Goal: Information Seeking & Learning: Learn about a topic

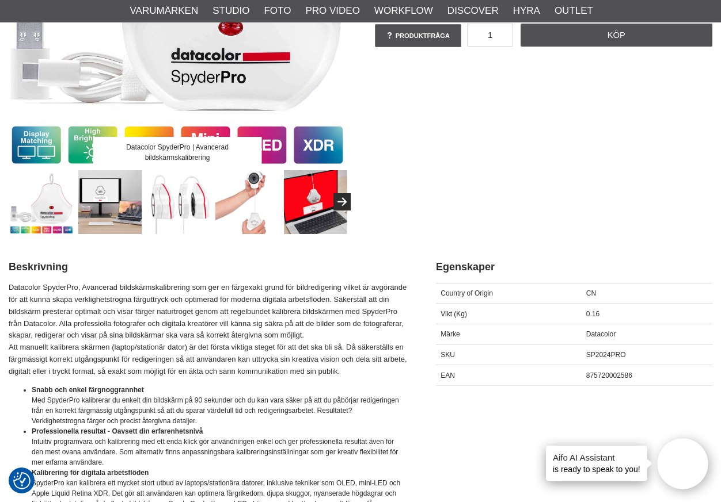
scroll to position [288, 0]
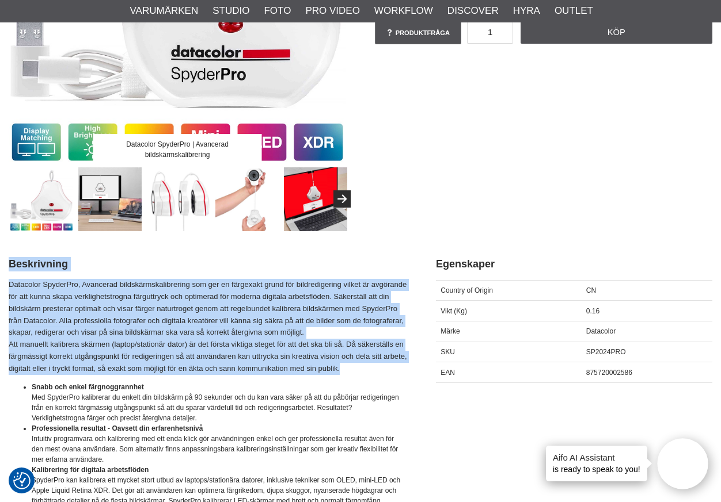
drag, startPoint x: 7, startPoint y: 286, endPoint x: 352, endPoint y: 368, distance: 354.4
click at [352, 368] on p "Datacolor SpyderPro, Avancerad bildskärmskalibrering som ger en färgexakt grund…" at bounding box center [208, 327] width 398 height 96
drag, startPoint x: 352, startPoint y: 368, endPoint x: 85, endPoint y: 283, distance: 279.9
click at [85, 283] on p "Datacolor SpyderPro, Avancerad bildskärmskalibrering som ger en färgexakt grund…" at bounding box center [208, 327] width 398 height 96
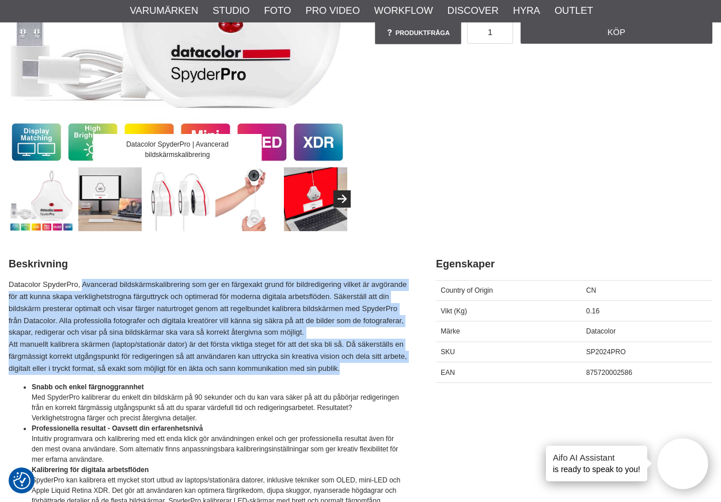
click at [85, 283] on p "Datacolor SpyderPro, Avancerad bildskärmskalibrering som ger en färgexakt grund…" at bounding box center [208, 327] width 398 height 96
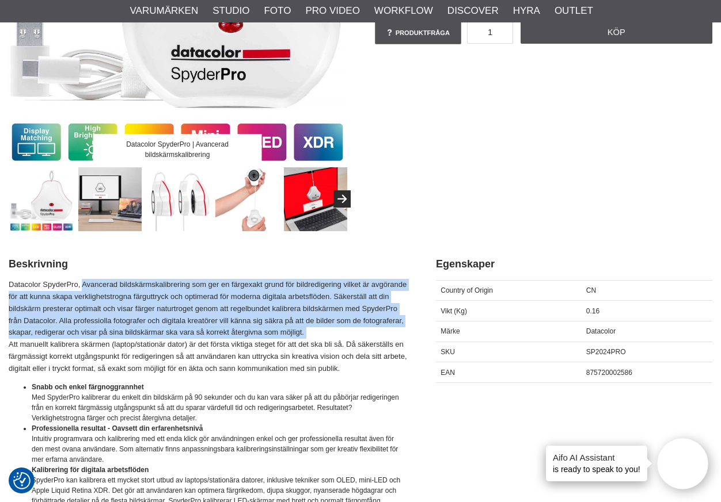
drag, startPoint x: 85, startPoint y: 283, endPoint x: 304, endPoint y: 329, distance: 224.2
click at [304, 329] on p "Datacolor SpyderPro, Avancerad bildskärmskalibrering som ger en färgexakt grund…" at bounding box center [208, 327] width 398 height 96
drag, startPoint x: 304, startPoint y: 329, endPoint x: 85, endPoint y: 285, distance: 224.3
click at [85, 285] on p "Datacolor SpyderPro, Avancerad bildskärmskalibrering som ger en färgexakt grund…" at bounding box center [208, 327] width 398 height 96
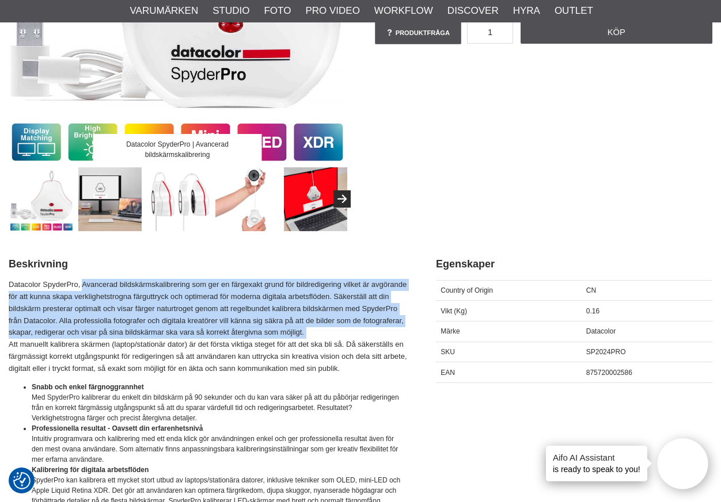
click at [85, 285] on p "Datacolor SpyderPro, Avancerad bildskärmskalibrering som ger en färgexakt grund…" at bounding box center [208, 327] width 398 height 96
drag, startPoint x: 85, startPoint y: 285, endPoint x: 322, endPoint y: 330, distance: 241.9
click at [322, 330] on p "Datacolor SpyderPro, Avancerad bildskärmskalibrering som ger en färgexakt grund…" at bounding box center [208, 327] width 398 height 96
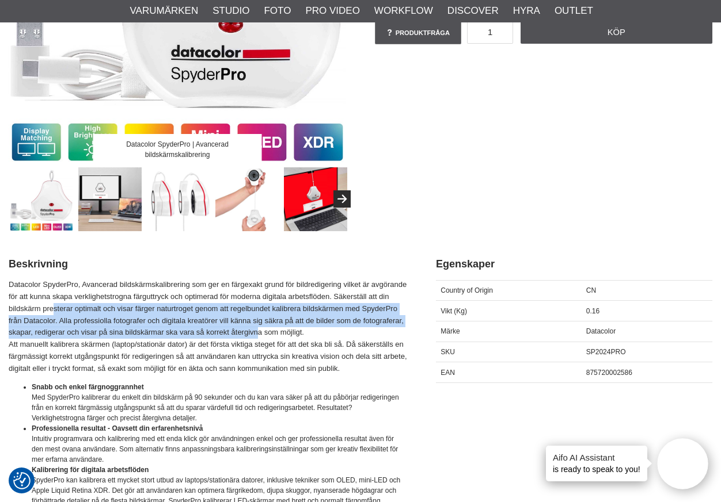
drag, startPoint x: 54, startPoint y: 306, endPoint x: 258, endPoint y: 329, distance: 206.1
click at [258, 329] on p "Datacolor SpyderPro, Avancerad bildskärmskalibrering som ger en färgexakt grund…" at bounding box center [208, 327] width 398 height 96
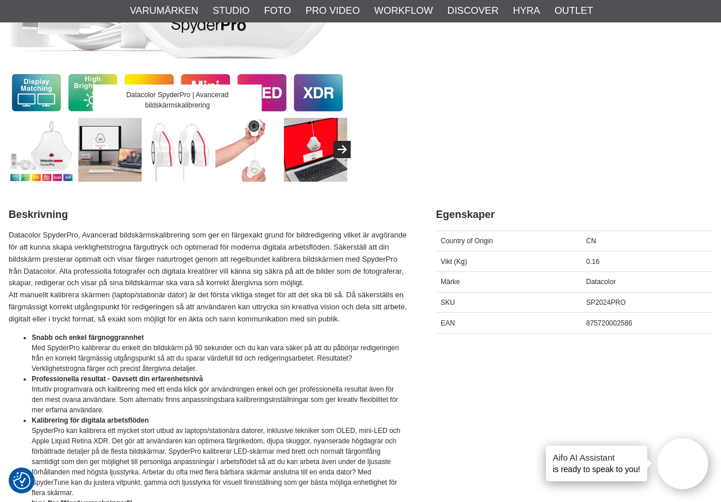
scroll to position [403, 0]
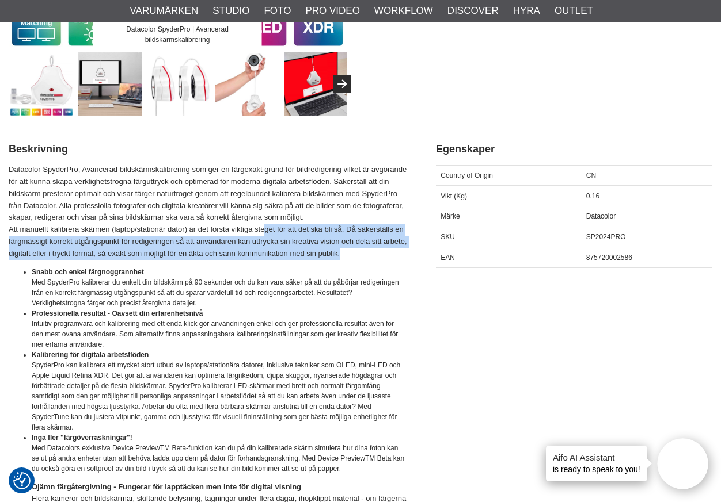
drag, startPoint x: 262, startPoint y: 228, endPoint x: 345, endPoint y: 250, distance: 85.2
click at [345, 250] on p "Datacolor SpyderPro, Avancerad bildskärmskalibrering som ger en färgexakt grund…" at bounding box center [208, 212] width 398 height 96
drag, startPoint x: 364, startPoint y: 249, endPoint x: 345, endPoint y: 228, distance: 28.5
click at [345, 228] on p "Datacolor SpyderPro, Avancerad bildskärmskalibrering som ger en färgexakt grund…" at bounding box center [208, 212] width 398 height 96
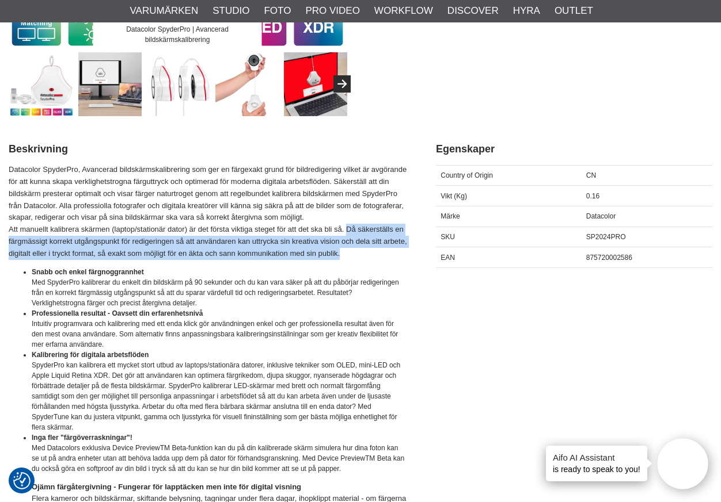
click at [345, 228] on p "Datacolor SpyderPro, Avancerad bildskärmskalibrering som ger en färgexakt grund…" at bounding box center [208, 212] width 398 height 96
drag, startPoint x: 345, startPoint y: 228, endPoint x: 351, endPoint y: 257, distance: 29.8
click at [351, 257] on p "Datacolor SpyderPro, Avancerad bildskärmskalibrering som ger en färgexakt grund…" at bounding box center [208, 212] width 398 height 96
drag, startPoint x: 351, startPoint y: 257, endPoint x: 346, endPoint y: 234, distance: 23.9
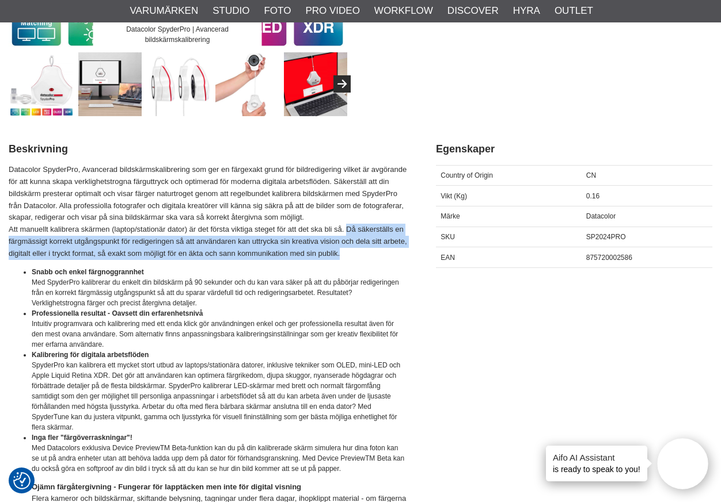
click at [346, 234] on p "Datacolor SpyderPro, Avancerad bildskärmskalibrering som ger en färgexakt grund…" at bounding box center [208, 212] width 398 height 96
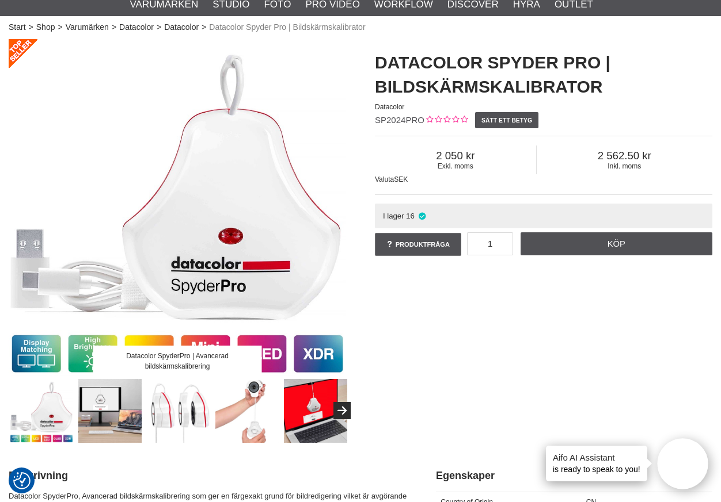
scroll to position [0, 0]
